Goal: Task Accomplishment & Management: Manage account settings

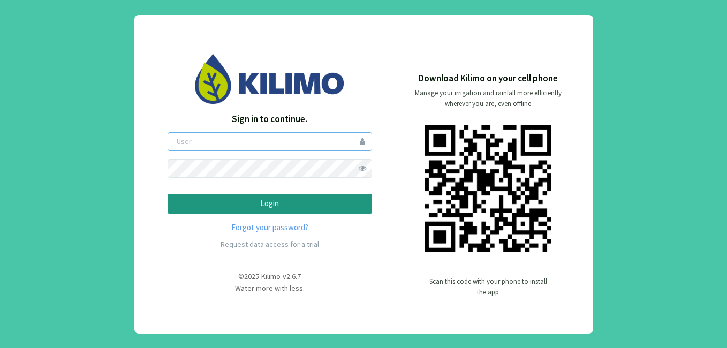
click at [333, 145] on input "email" at bounding box center [269, 141] width 204 height 19
click at [271, 140] on input "jgajardo@asml.cl" at bounding box center [269, 141] width 204 height 19
click at [152, 159] on div "Sign in to continue. jgajardo@asml.cl Login Forgot your password? Request data …" at bounding box center [363, 174] width 459 height 318
click at [167, 194] on button "Login" at bounding box center [269, 204] width 204 height 20
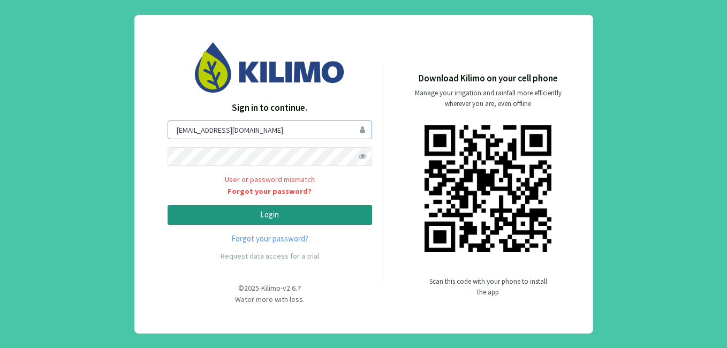
drag, startPoint x: 237, startPoint y: 129, endPoint x: 146, endPoint y: 129, distance: 91.0
click at [146, 129] on div "Sign in to continue. jgajardo@asml.cl User or password mismatch Forgot your pas…" at bounding box center [363, 174] width 459 height 318
type input "jonathan gajardo"
click at [167, 205] on button "Login" at bounding box center [269, 215] width 204 height 20
click at [310, 212] on p "Login" at bounding box center [270, 215] width 186 height 12
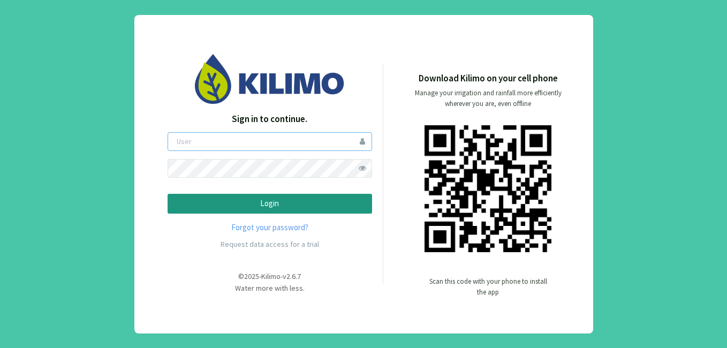
click at [319, 143] on input "email" at bounding box center [269, 141] width 204 height 19
type input "jgajardo"
click at [105, 107] on div "Sign in to continue. jgajardo Login Forgot your password? Request data access f…" at bounding box center [363, 174] width 727 height 348
click at [167, 194] on button "Login" at bounding box center [269, 204] width 204 height 20
